Goal: Information Seeking & Learning: Learn about a topic

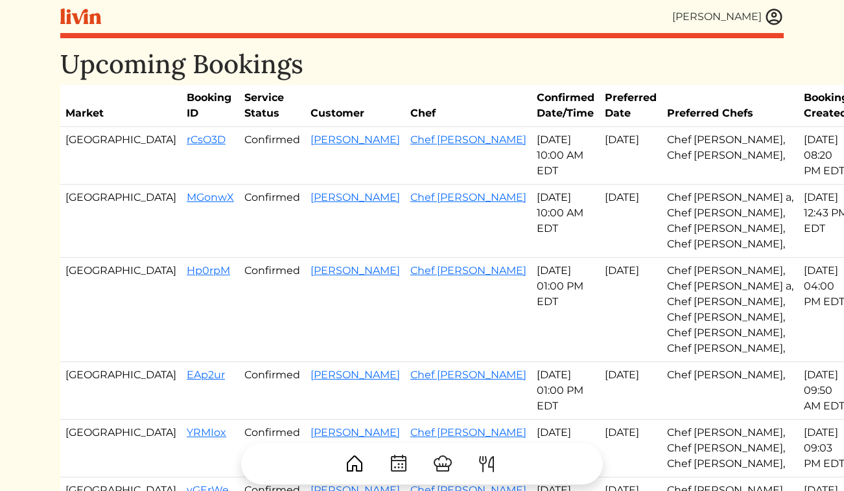
click at [781, 10] on link at bounding box center [773, 16] width 19 height 19
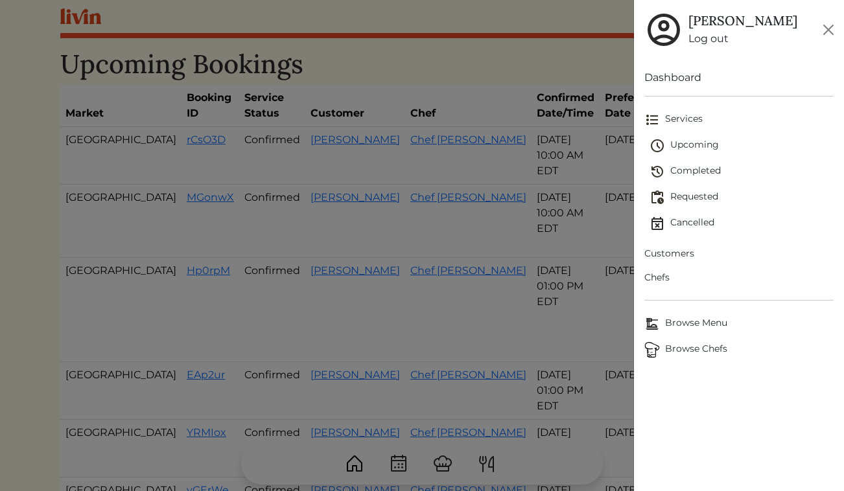
click at [707, 42] on link "Log out" at bounding box center [742, 39] width 109 height 16
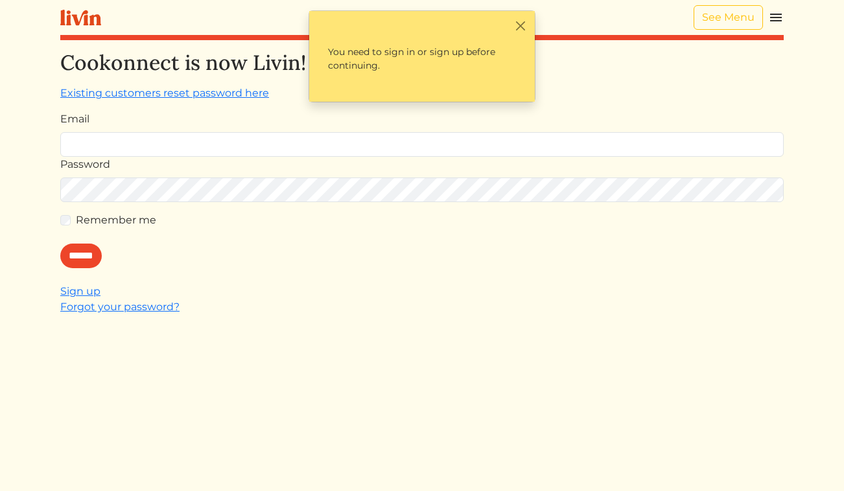
click at [792, 42] on html "See Menu Log In Book a Chef Become a Chef Browse Menu Cookonnect is now Livin! …" at bounding box center [422, 245] width 844 height 491
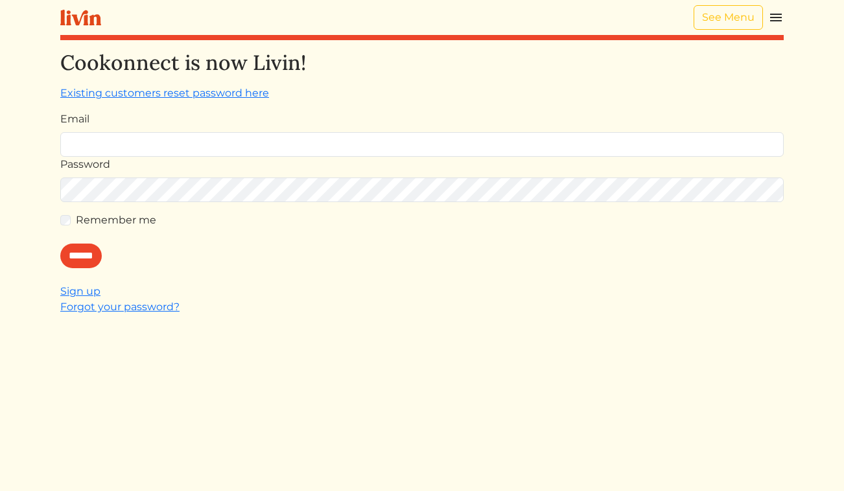
click at [773, 19] on img at bounding box center [776, 18] width 16 height 16
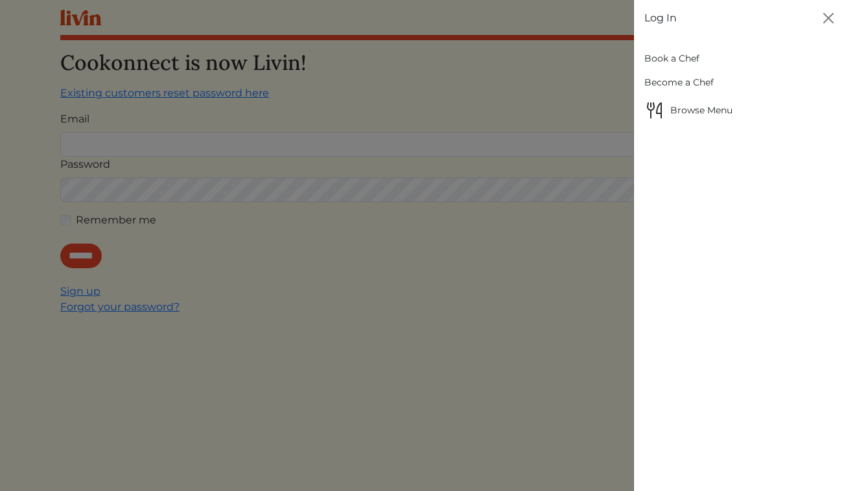
click at [681, 60] on link "Book a Chef" at bounding box center [739, 59] width 190 height 24
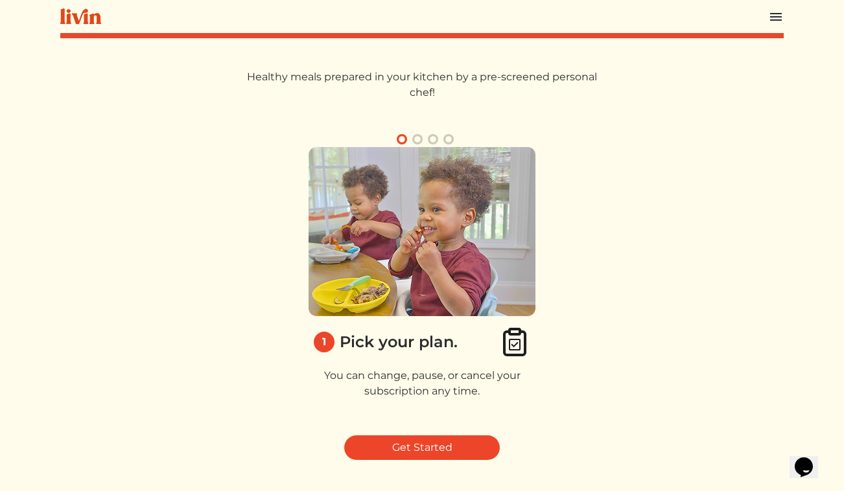
click at [709, 165] on div "1 Pick your plan. You can change, pause, or cancel your subscription any time. …" at bounding box center [421, 279] width 723 height 294
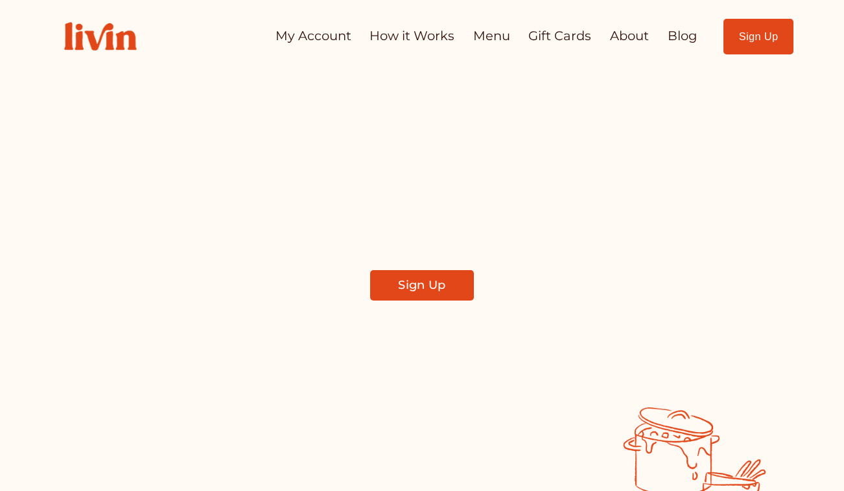
click at [620, 36] on link "About" at bounding box center [629, 35] width 39 height 25
click at [672, 35] on link "Blog" at bounding box center [682, 35] width 29 height 25
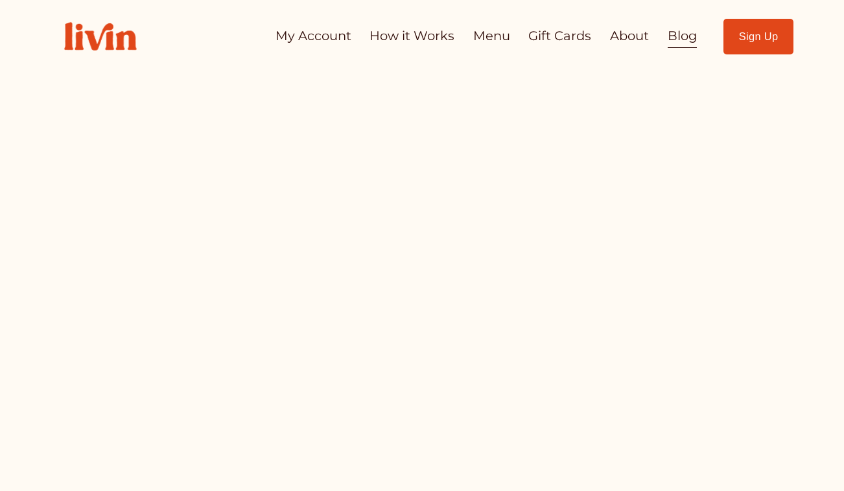
click at [681, 37] on link "Blog" at bounding box center [682, 35] width 29 height 25
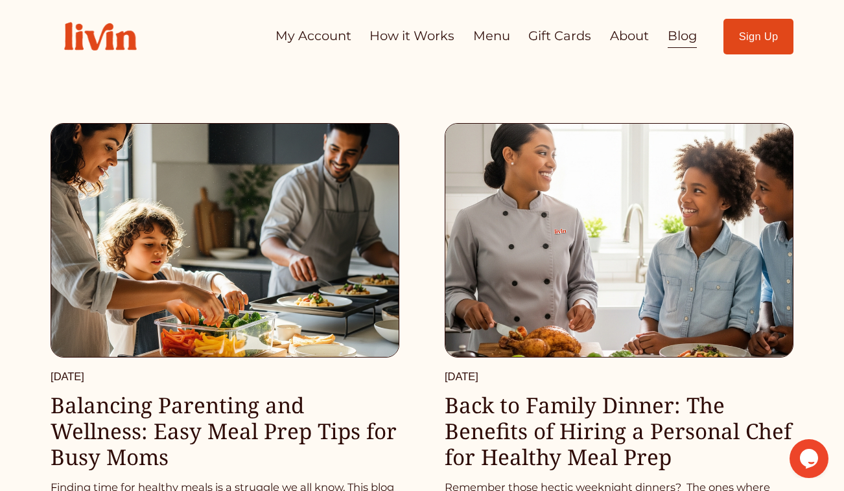
click at [178, 310] on img at bounding box center [224, 240] width 351 height 235
